Goal: Task Accomplishment & Management: Manage account settings

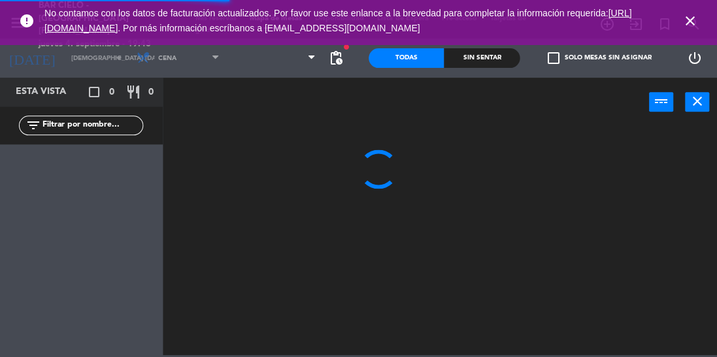
click at [694, 14] on icon "close" at bounding box center [689, 22] width 16 height 16
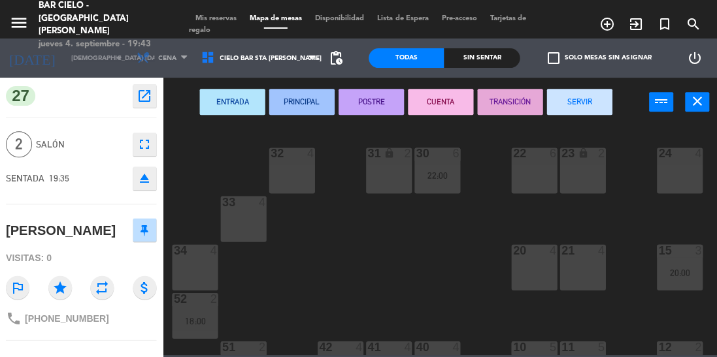
click at [22, 14] on icon "menu" at bounding box center [20, 24] width 20 height 20
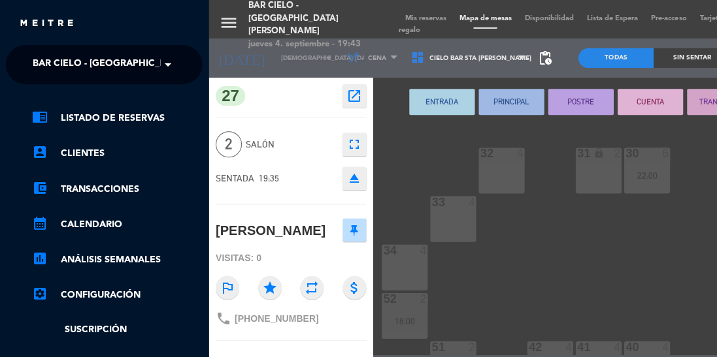
click at [155, 116] on link "chrome_reader_mode Listado de Reservas" at bounding box center [118, 119] width 170 height 16
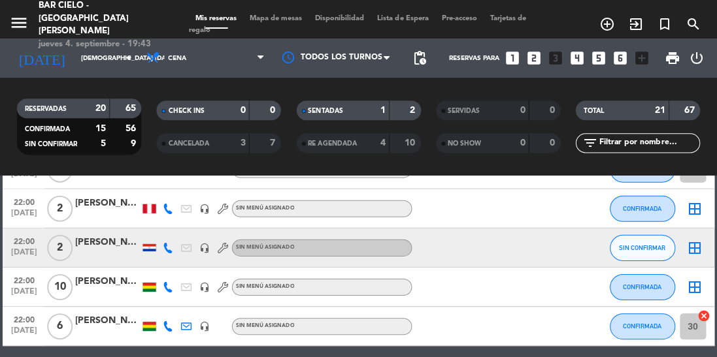
scroll to position [719, 0]
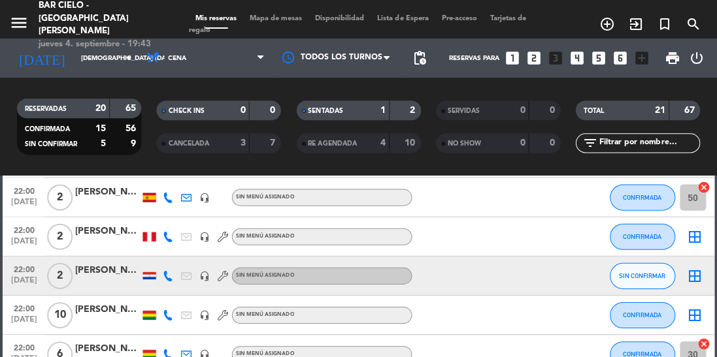
click at [113, 52] on input "[DEMOGRAPHIC_DATA] [DATE]" at bounding box center [123, 59] width 96 height 20
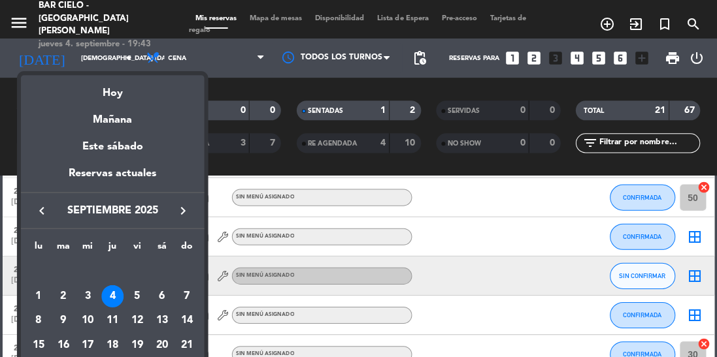
click at [108, 288] on div "4" at bounding box center [113, 296] width 22 height 22
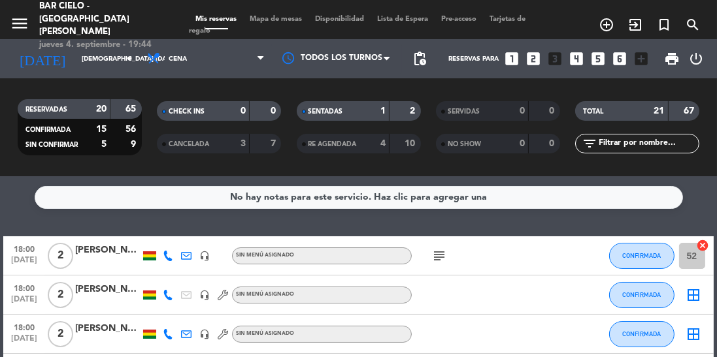
scroll to position [1, 0]
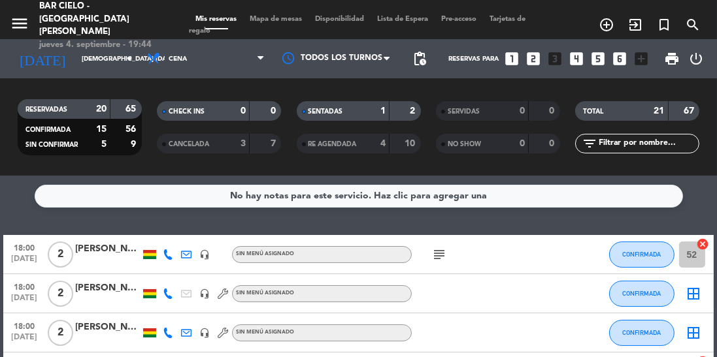
click at [693, 24] on icon "search" at bounding box center [693, 25] width 16 height 16
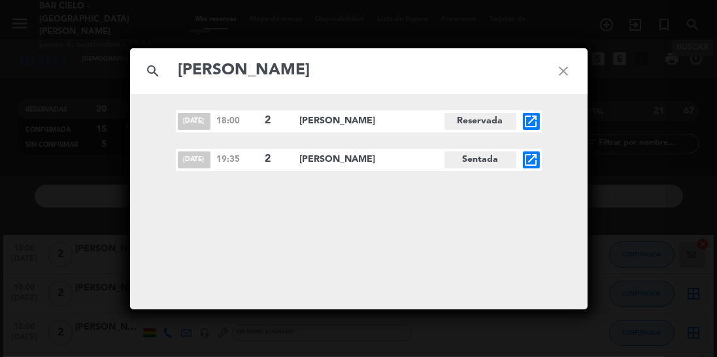
type input "[PERSON_NAME]"
click at [539, 161] on span "open_in_new" at bounding box center [531, 160] width 17 height 17
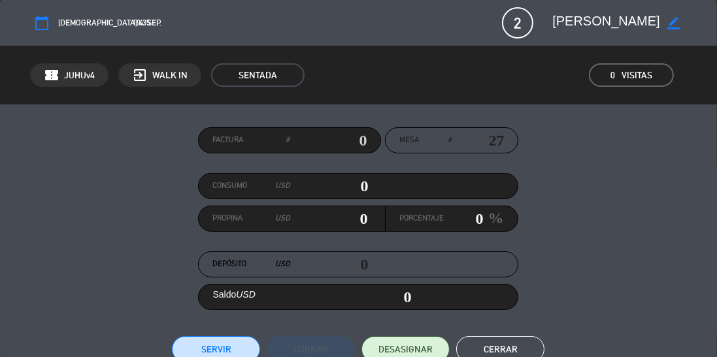
click at [265, 73] on span "SENTADA" at bounding box center [257, 75] width 93 height 24
click at [277, 73] on span "SENTADA" at bounding box center [257, 75] width 93 height 24
click at [502, 344] on button "Cerrar" at bounding box center [500, 349] width 88 height 26
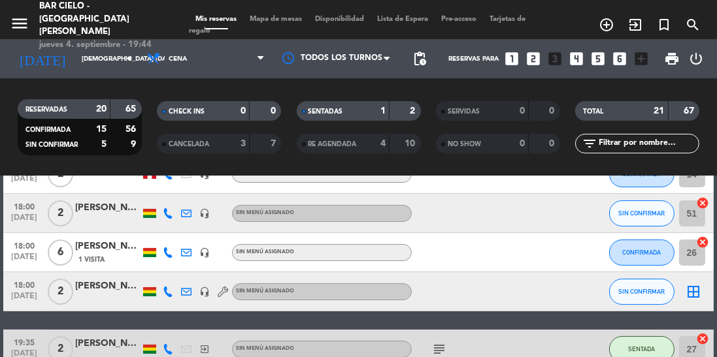
scroll to position [239, 0]
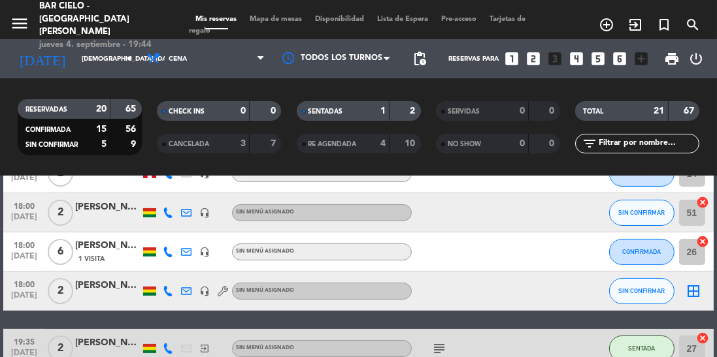
click at [184, 351] on icon at bounding box center [186, 349] width 10 height 10
click at [641, 353] on button "SENTADA" at bounding box center [641, 349] width 65 height 26
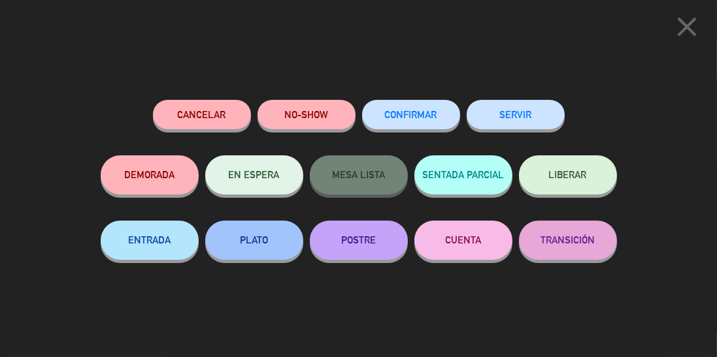
click at [227, 114] on button "Cancelar" at bounding box center [202, 114] width 98 height 29
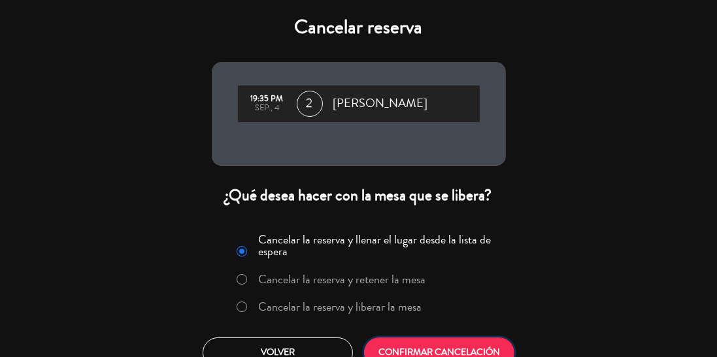
click at [451, 357] on button "CONFIRMAR CANCELACIÓN" at bounding box center [439, 353] width 150 height 31
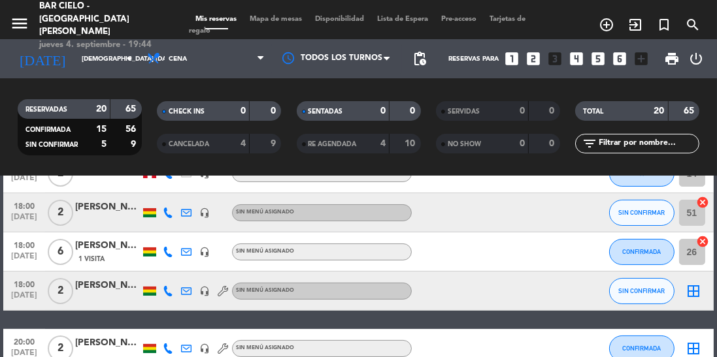
click at [608, 17] on icon "add_circle_outline" at bounding box center [606, 25] width 16 height 16
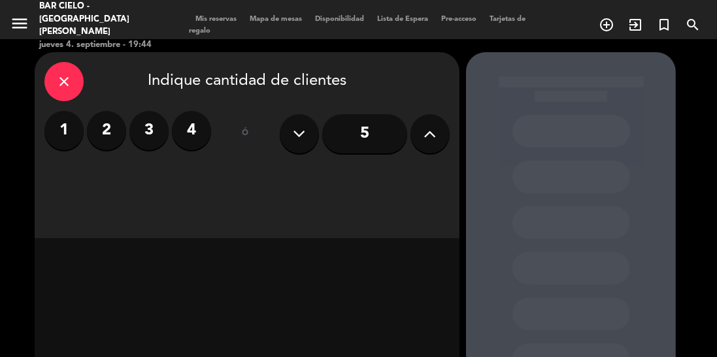
click at [108, 132] on label "2" at bounding box center [106, 130] width 39 height 39
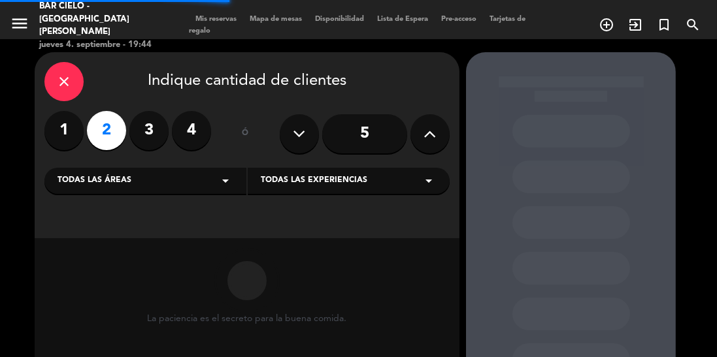
click at [216, 185] on div "Todas las áreas arrow_drop_down" at bounding box center [145, 181] width 202 height 26
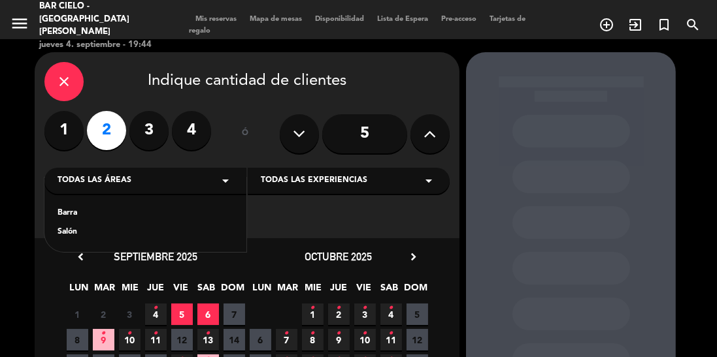
click at [90, 236] on div "Salón" at bounding box center [145, 232] width 176 height 13
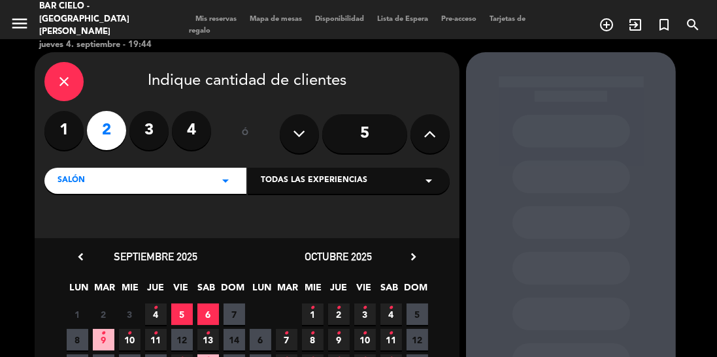
scroll to position [58, 0]
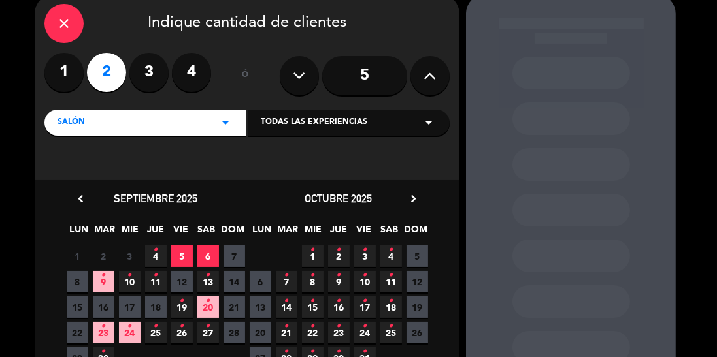
click at [107, 337] on span "23 •" at bounding box center [104, 333] width 22 height 22
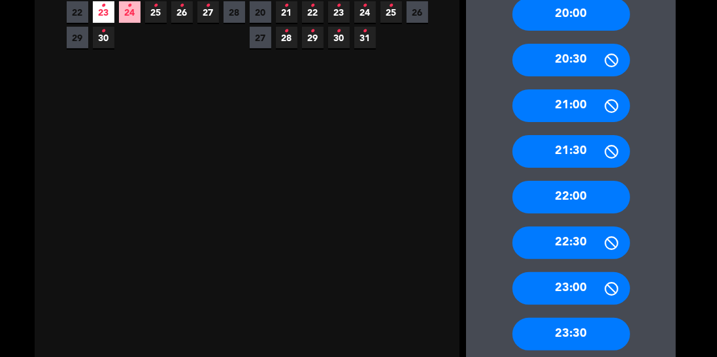
scroll to position [391, 0]
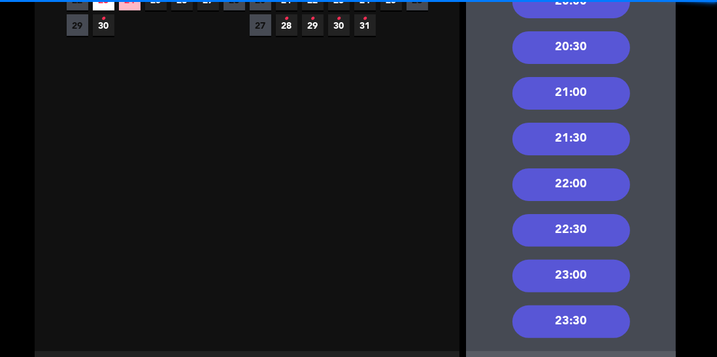
click at [608, 188] on div "22:00" at bounding box center [571, 185] width 118 height 33
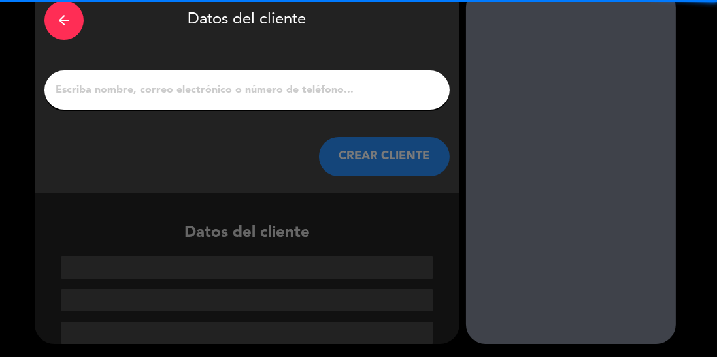
scroll to position [1, 0]
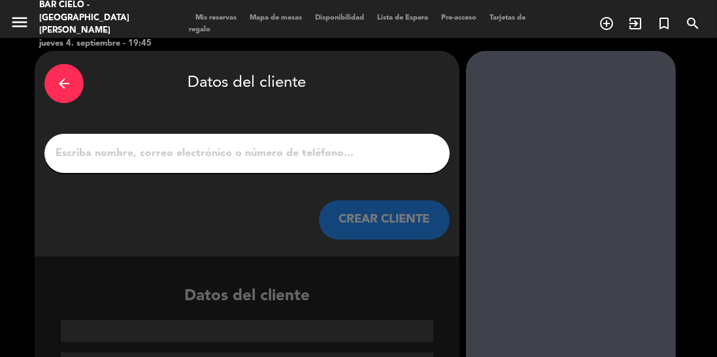
click at [50, 70] on div "arrow_back" at bounding box center [63, 83] width 39 height 39
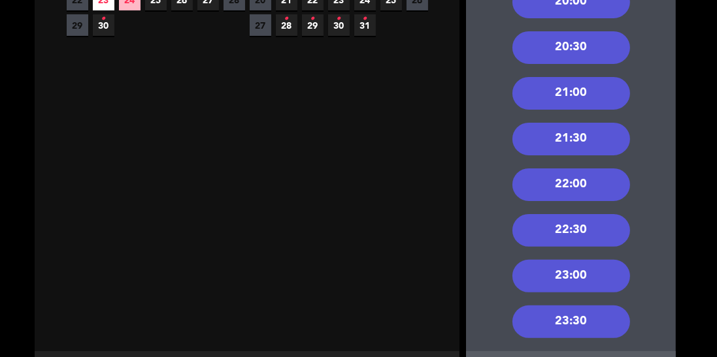
click at [598, 187] on div "22:00" at bounding box center [571, 185] width 118 height 33
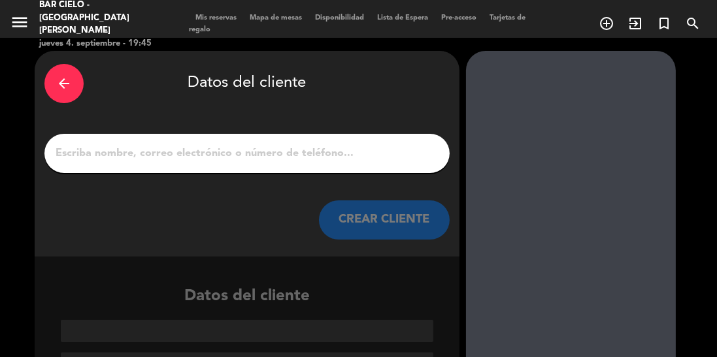
click at [226, 154] on input "1" at bounding box center [246, 153] width 385 height 18
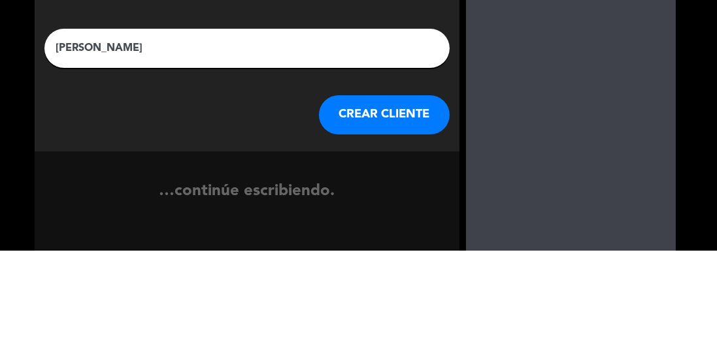
type input "[PERSON_NAME]"
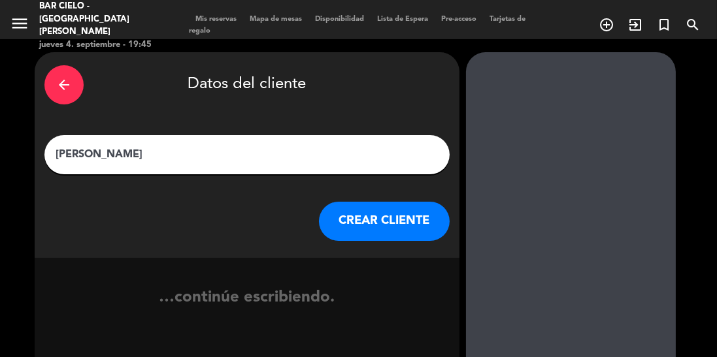
click at [385, 224] on button "CREAR CLIENTE" at bounding box center [384, 221] width 131 height 39
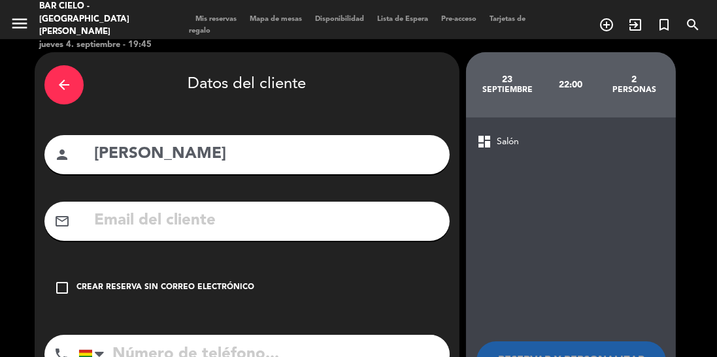
scroll to position [35, 0]
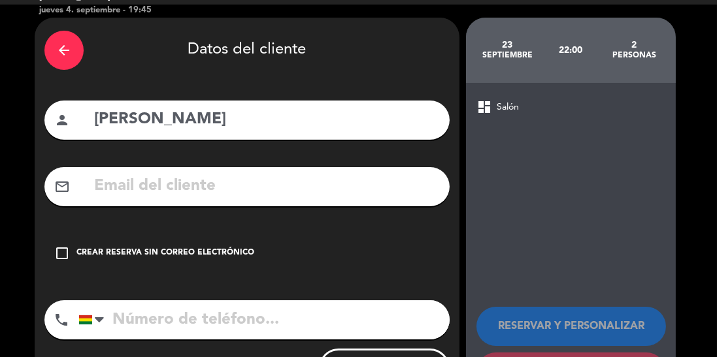
click at [67, 253] on icon "check_box_outline_blank" at bounding box center [62, 254] width 16 height 16
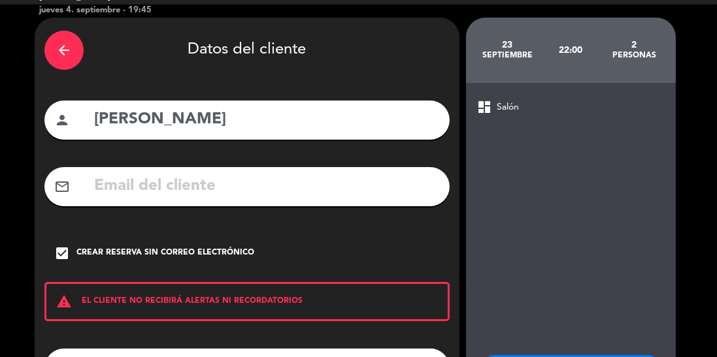
scroll to position [83, 0]
